Goal: Task Accomplishment & Management: Manage account settings

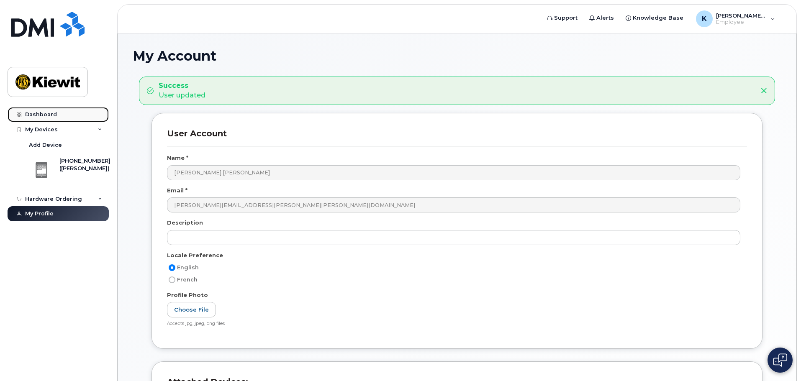
click at [30, 113] on div "Dashboard" at bounding box center [41, 114] width 32 height 7
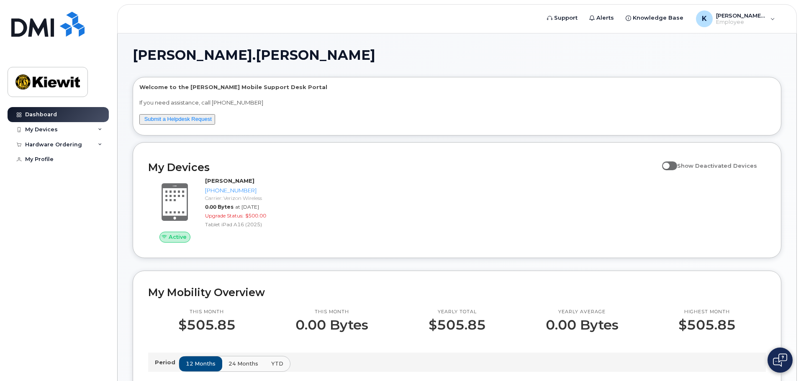
click at [677, 166] on span at bounding box center [669, 166] width 15 height 8
click at [669, 164] on input "Show Deactivated Devices" at bounding box center [665, 161] width 7 height 7
click at [677, 166] on span at bounding box center [669, 166] width 15 height 8
click at [669, 164] on input "Show Deactivated Devices" at bounding box center [665, 161] width 7 height 7
checkbox input "false"
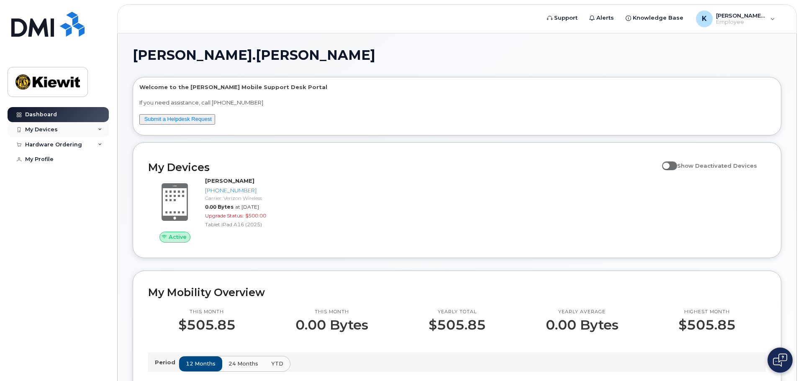
click at [63, 131] on div "My Devices" at bounding box center [58, 129] width 101 height 15
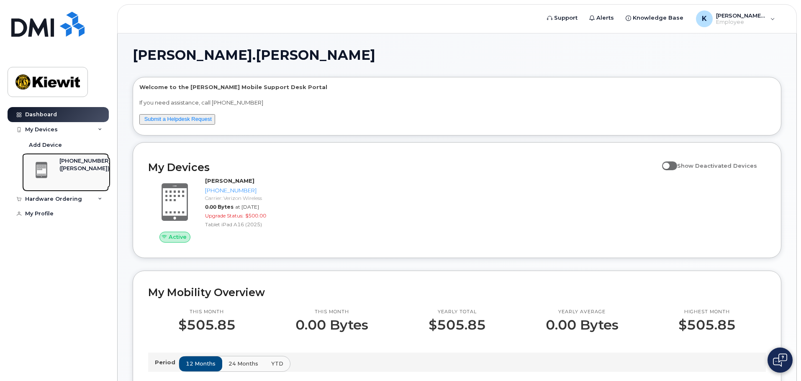
click at [59, 182] on div "775-866-0883 (KELLY KOVALESKI)" at bounding box center [84, 172] width 51 height 30
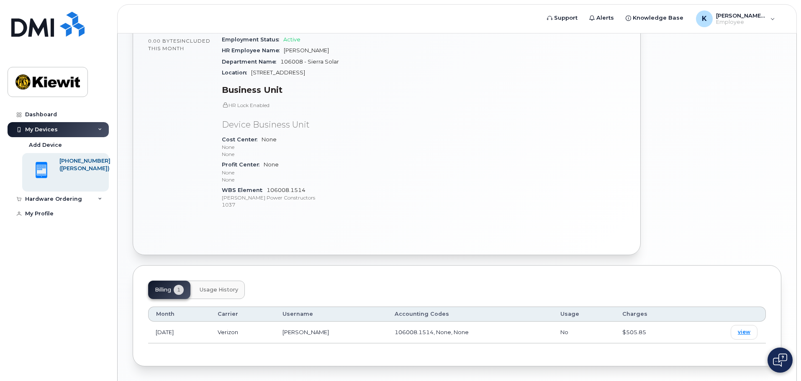
scroll to position [232, 0]
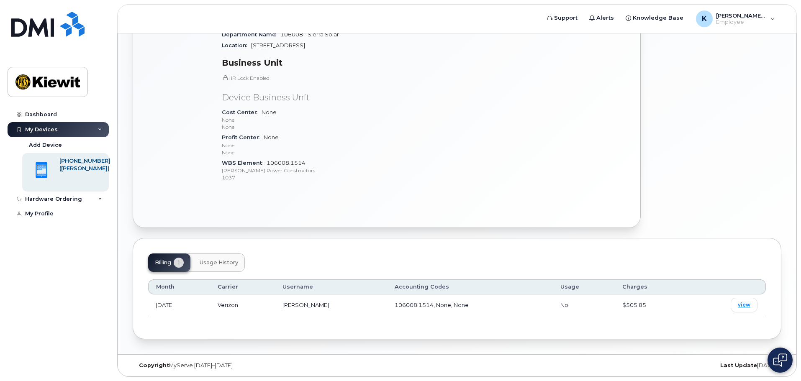
click at [212, 261] on span "Usage History" at bounding box center [219, 262] width 39 height 7
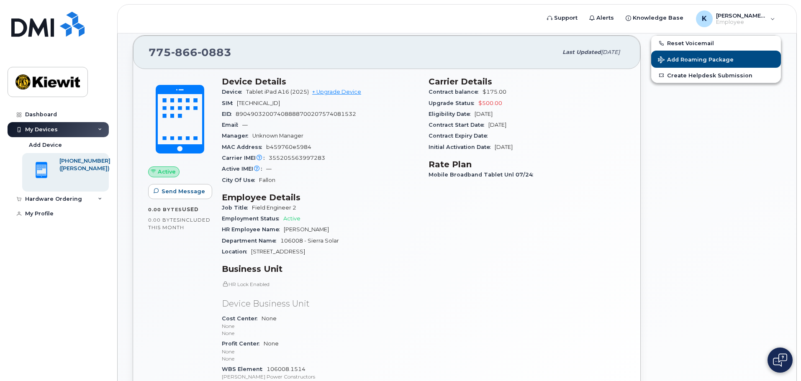
scroll to position [2, 0]
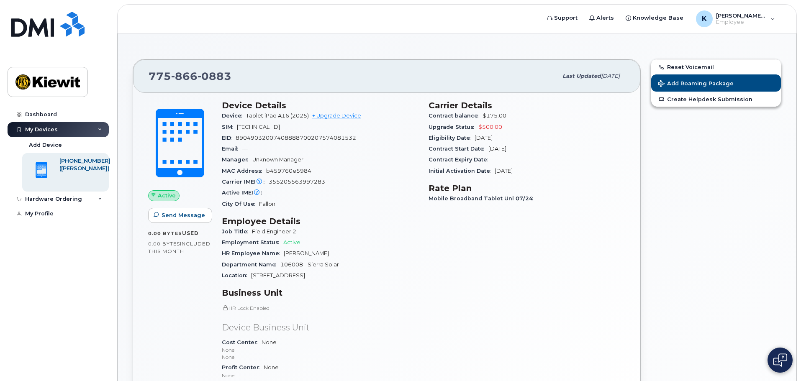
click at [36, 132] on div "My Devices" at bounding box center [41, 129] width 33 height 7
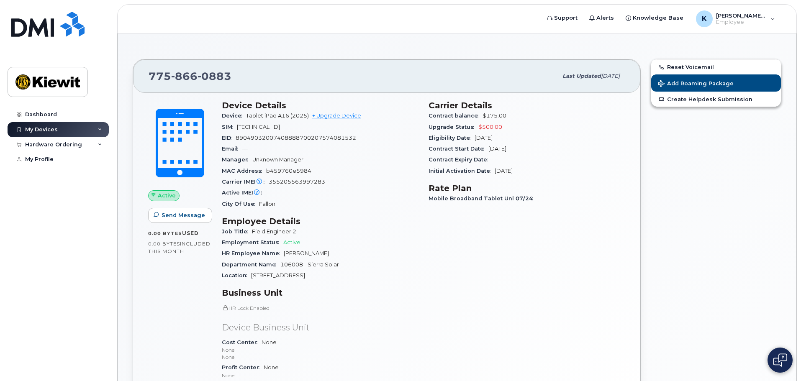
click at [37, 133] on div "My Devices" at bounding box center [41, 129] width 33 height 7
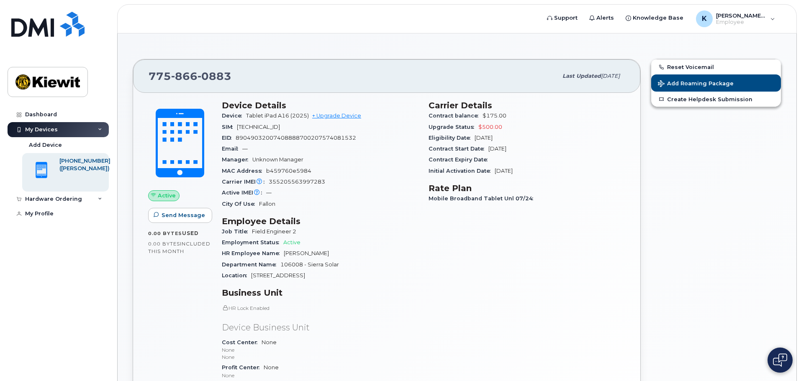
click at [88, 129] on div "My Devices" at bounding box center [58, 129] width 101 height 15
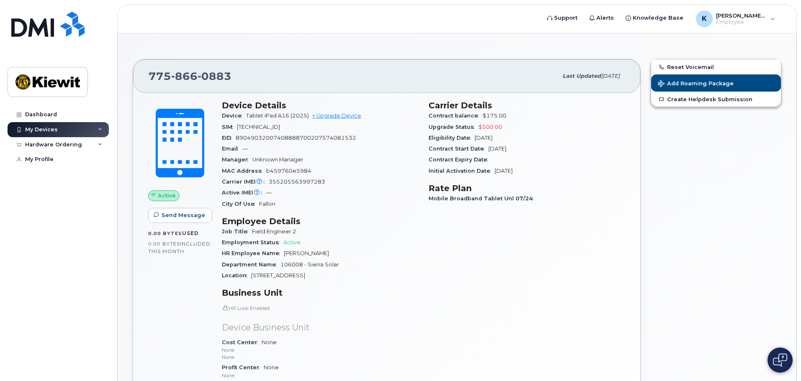
click at [88, 129] on div "My Devices" at bounding box center [58, 129] width 101 height 15
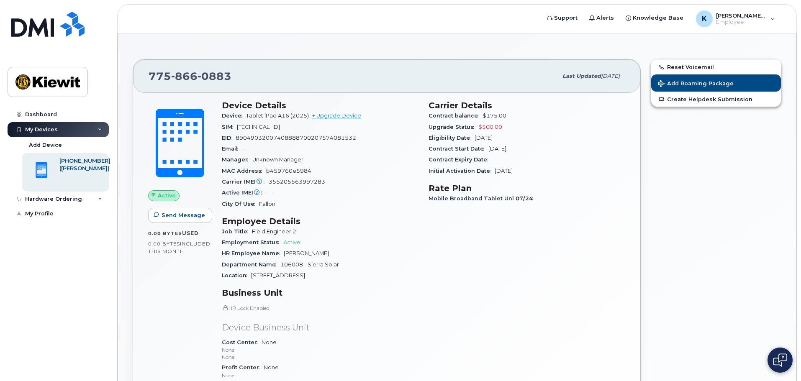
click at [42, 132] on div "My Devices" at bounding box center [41, 129] width 33 height 7
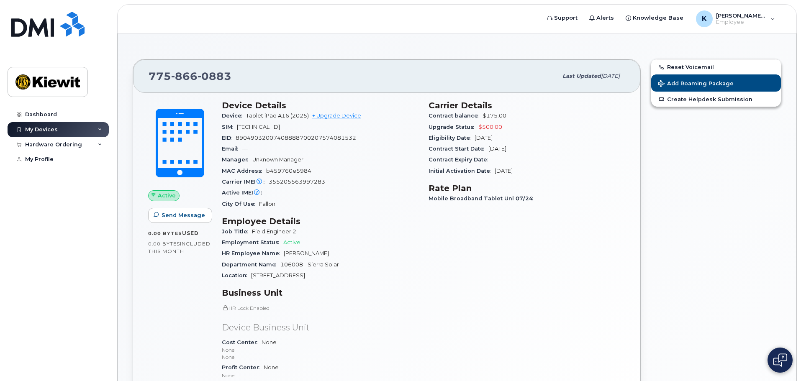
click at [62, 126] on div "My Devices" at bounding box center [58, 129] width 101 height 15
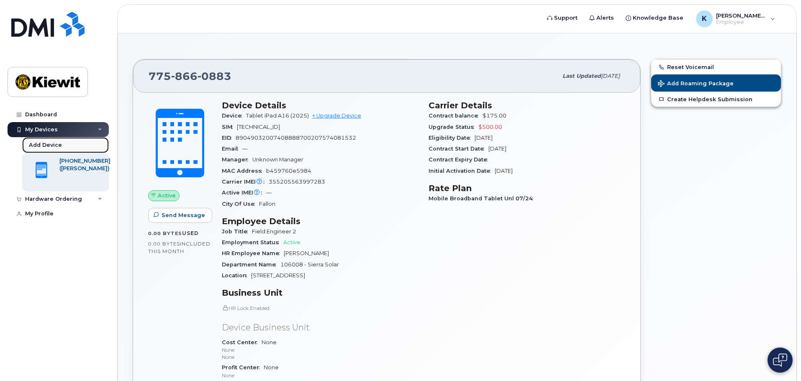
click at [54, 146] on div "Add Device" at bounding box center [45, 145] width 33 height 8
